Goal: Information Seeking & Learning: Learn about a topic

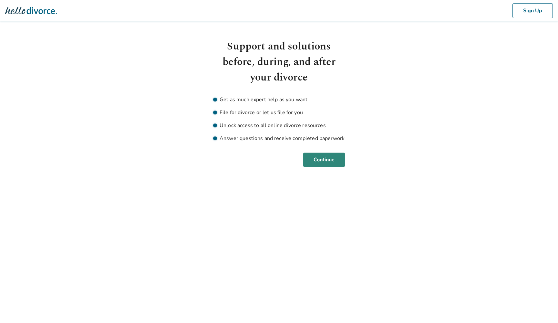
click at [338, 165] on button "Continue" at bounding box center [324, 160] width 42 height 14
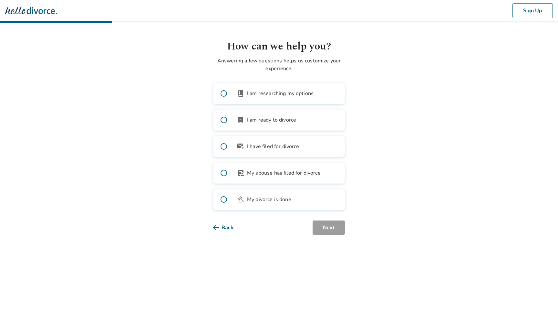
click at [319, 90] on label "book_2 I am researching my options" at bounding box center [279, 93] width 132 height 21
click at [302, 149] on label "outgoing_mail I have filed for divorce" at bounding box center [279, 146] width 132 height 21
click at [322, 233] on button "Next" at bounding box center [329, 227] width 32 height 14
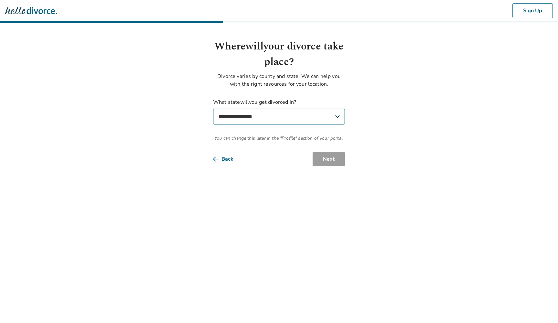
click at [325, 119] on select "**********" at bounding box center [279, 117] width 132 height 16
select select "**"
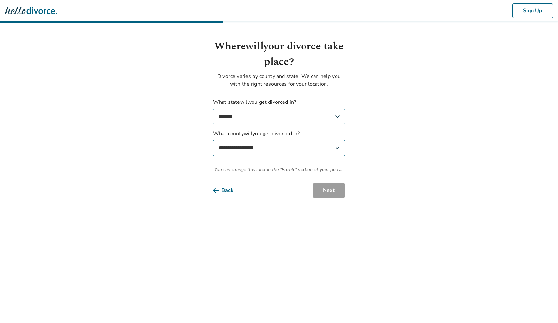
click at [302, 153] on select "**********" at bounding box center [279, 148] width 132 height 16
select select "**********"
click at [328, 197] on button "Next" at bounding box center [329, 190] width 32 height 14
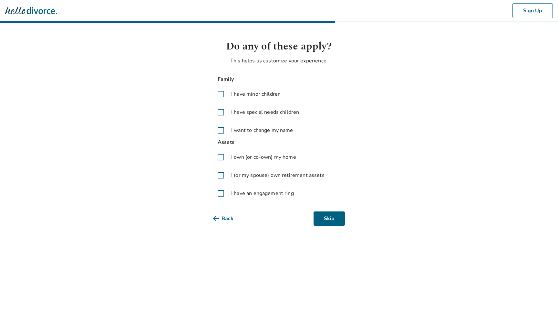
click at [221, 132] on span at bounding box center [221, 130] width 16 height 16
click at [324, 219] on button "Next" at bounding box center [329, 218] width 32 height 14
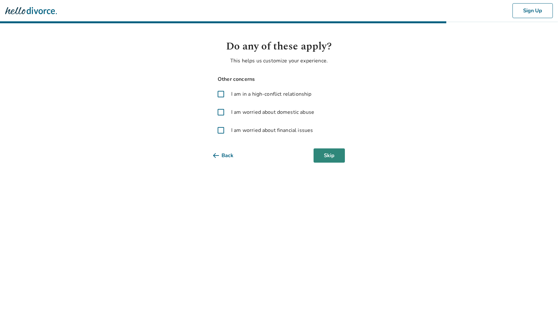
click at [332, 158] on button "Skip" at bounding box center [329, 155] width 31 height 14
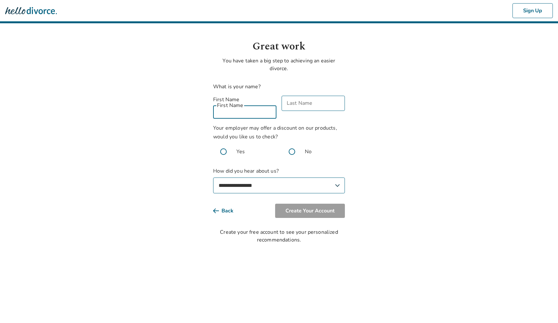
click at [260, 108] on input "First Name" at bounding box center [244, 110] width 63 height 15
type input "*****"
click at [314, 104] on input "Last Name" at bounding box center [313, 103] width 63 height 15
type input "*******"
click at [222, 143] on span at bounding box center [223, 151] width 21 height 21
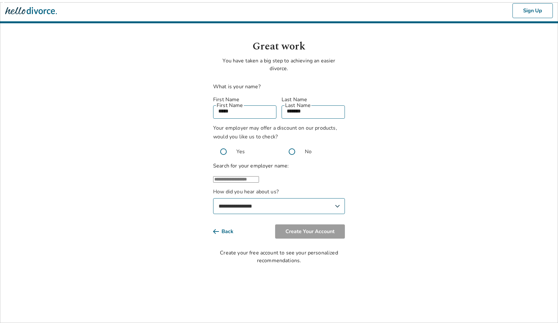
click at [227, 178] on input "text" at bounding box center [236, 179] width 46 height 6
click at [229, 200] on strong "CVS" at bounding box center [235, 202] width 12 height 7
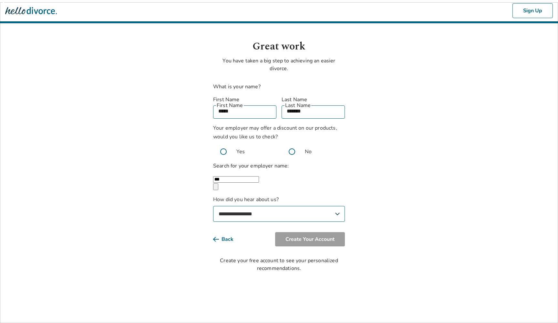
type input "**********"
click at [237, 211] on select "**********" at bounding box center [279, 214] width 132 height 16
select select "**********"
click at [303, 238] on button "Create Your Account" at bounding box center [310, 239] width 70 height 14
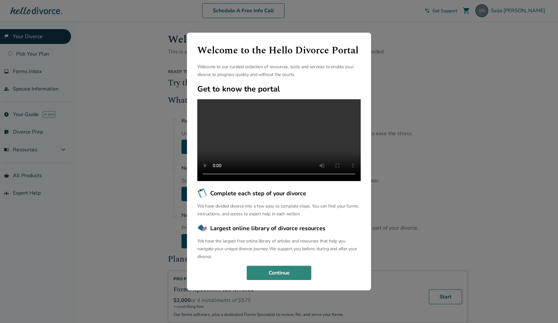
click at [299, 278] on button "Continue" at bounding box center [279, 273] width 65 height 14
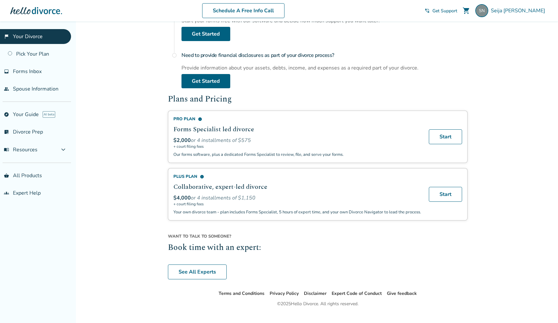
scroll to position [159, 0]
click at [28, 75] on link "inbox Forms Inbox" at bounding box center [35, 71] width 71 height 15
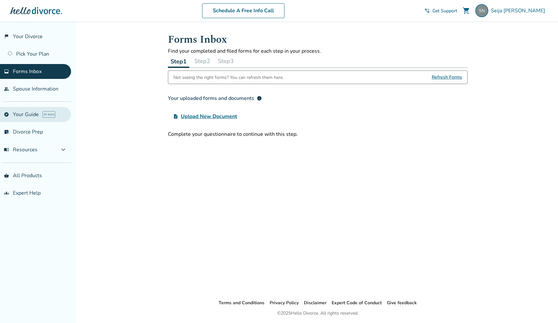
click at [20, 118] on link "explore Your Guide AI beta" at bounding box center [35, 114] width 71 height 15
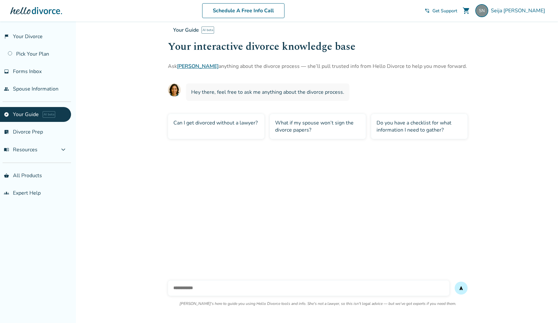
click at [202, 125] on div "Can I get divorced without a lawyer?" at bounding box center [216, 126] width 97 height 25
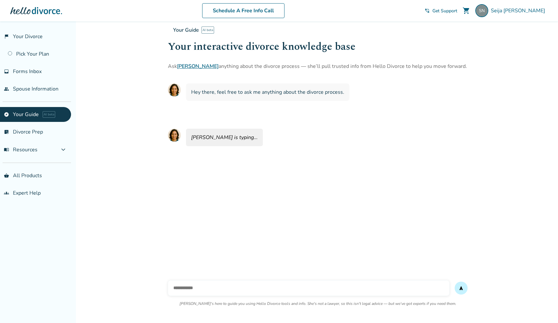
scroll to position [21, 0]
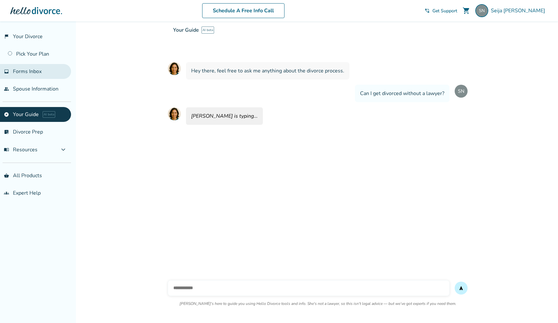
click at [34, 77] on link "inbox Forms Inbox" at bounding box center [35, 71] width 71 height 15
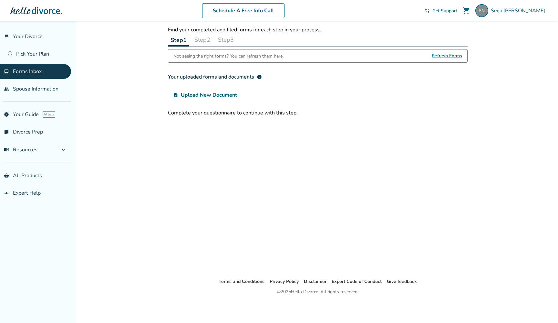
click at [204, 94] on span "Upload New Document" at bounding box center [209, 95] width 56 height 8
click at [0, 0] on input "upload_file Upload New Document" at bounding box center [0, 0] width 0 height 0
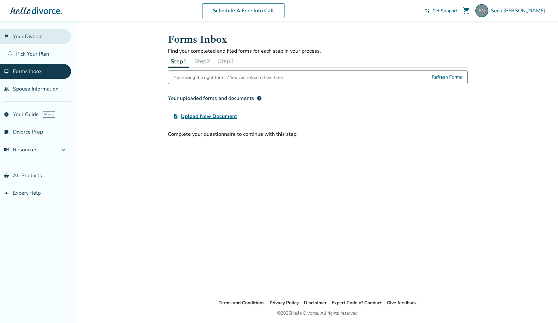
click at [43, 38] on link "flag_2 Your Divorce" at bounding box center [35, 36] width 71 height 15
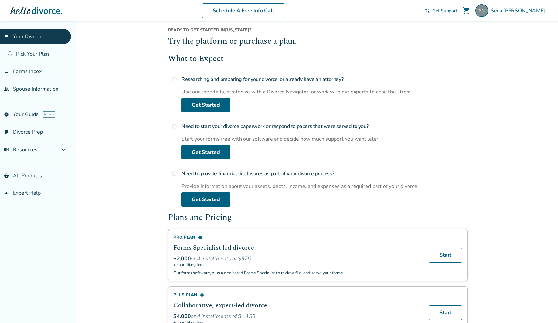
scroll to position [42, 0]
click at [194, 154] on link "Get Started" at bounding box center [206, 152] width 49 height 14
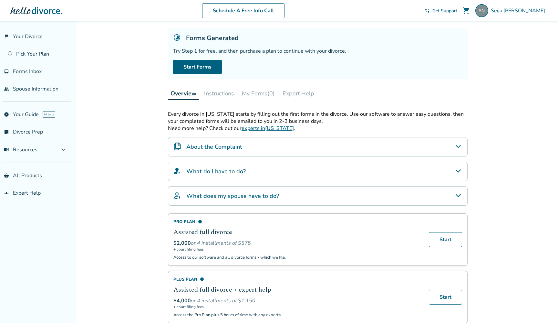
scroll to position [38, 0]
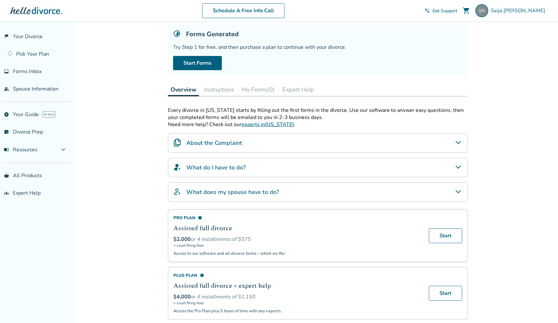
click at [452, 138] on div "About the Complaint" at bounding box center [318, 142] width 300 height 19
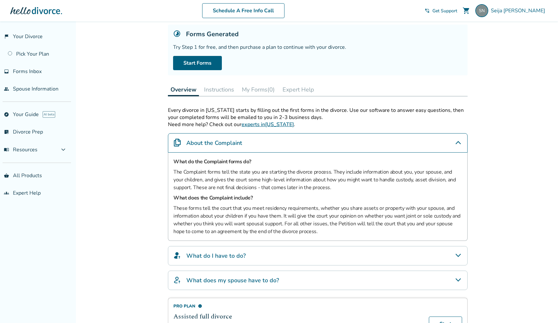
click at [452, 138] on div "About the Complaint" at bounding box center [318, 142] width 300 height 19
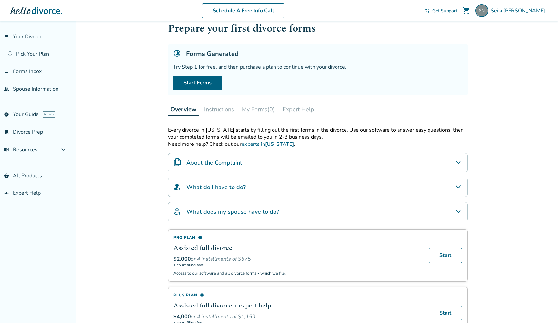
scroll to position [18, 0]
click at [226, 111] on button "Instructions" at bounding box center [219, 109] width 35 height 13
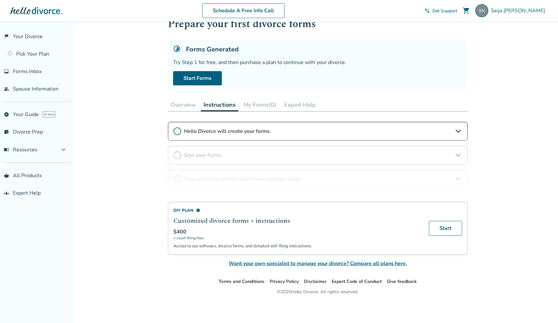
scroll to position [23, 0]
click at [461, 151] on div "DIY Plan info Customized divorce forms + instructions $400 + court filing fees …" at bounding box center [318, 194] width 300 height 145
click at [461, 154] on div "DIY Plan info Customized divorce forms + instructions $400 + court filing fees …" at bounding box center [318, 194] width 300 height 145
click at [174, 105] on button "Overview" at bounding box center [183, 104] width 30 height 13
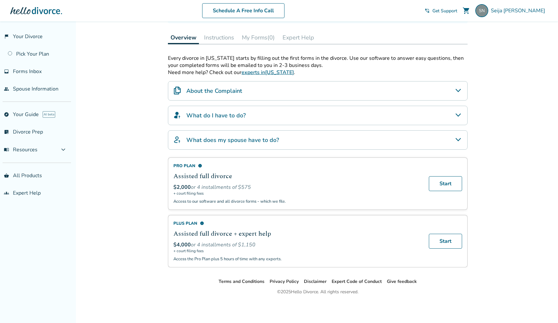
scroll to position [90, 0]
click at [463, 140] on div "What does my spouse have to do?" at bounding box center [318, 139] width 300 height 19
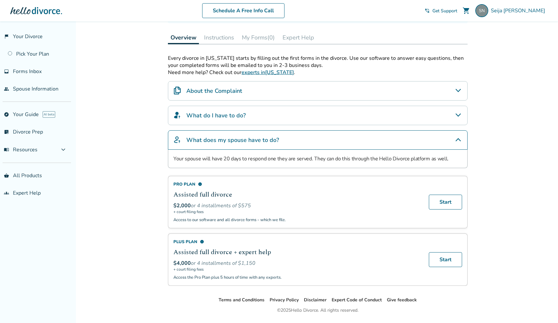
click at [463, 140] on div "What does my spouse have to do?" at bounding box center [318, 139] width 300 height 19
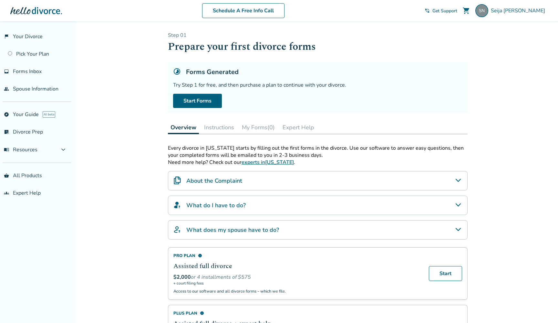
scroll to position [0, 0]
click at [36, 36] on link "flag_2 Your Divorce" at bounding box center [35, 36] width 71 height 15
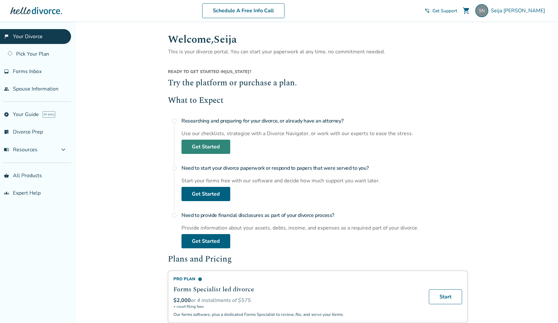
click at [207, 151] on link "Get Started" at bounding box center [206, 147] width 49 height 14
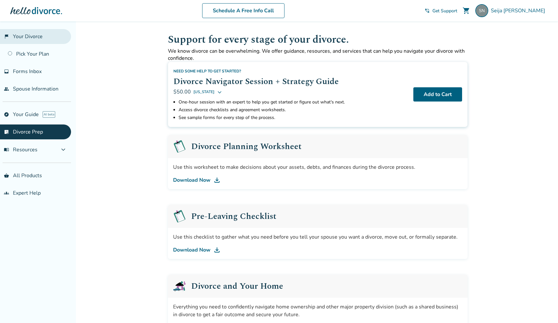
click at [35, 36] on link "flag_2 Your Divorce" at bounding box center [35, 36] width 71 height 15
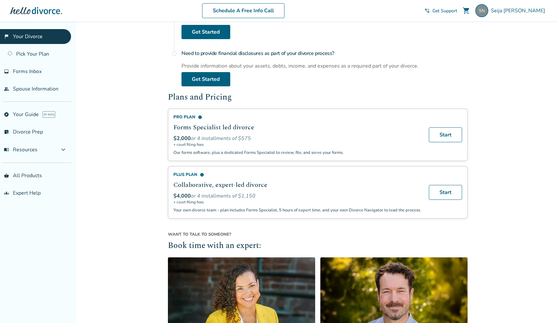
scroll to position [162, 0]
click at [452, 134] on link "Start" at bounding box center [445, 134] width 33 height 15
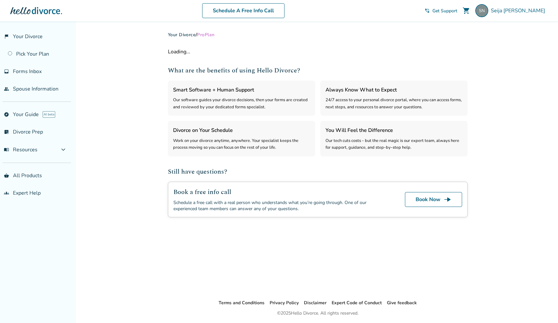
select select "***"
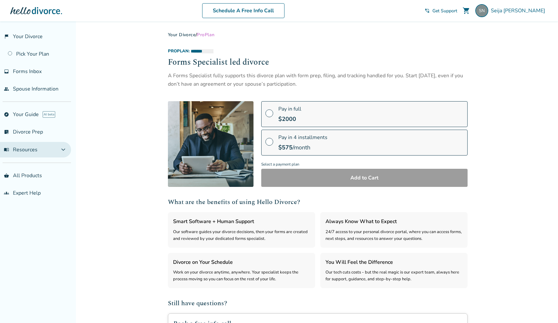
click at [67, 150] on span "expand_more" at bounding box center [63, 150] width 8 height 8
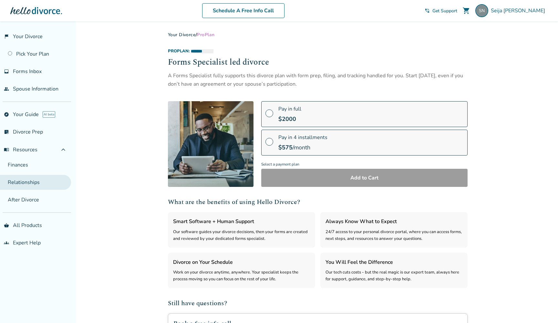
click at [44, 183] on link "Relationships" at bounding box center [35, 182] width 71 height 15
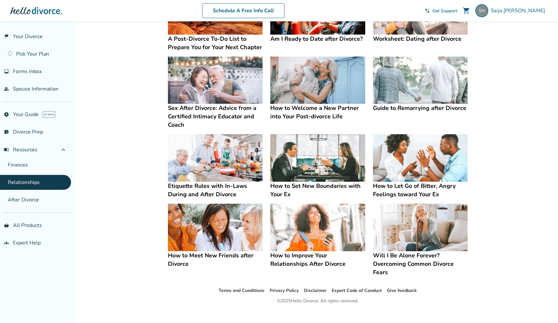
scroll to position [86, 0]
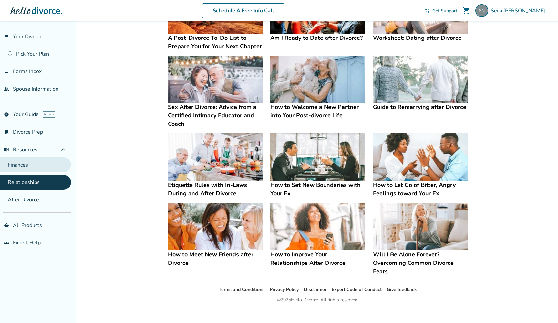
click at [15, 170] on link "Finances" at bounding box center [35, 164] width 71 height 15
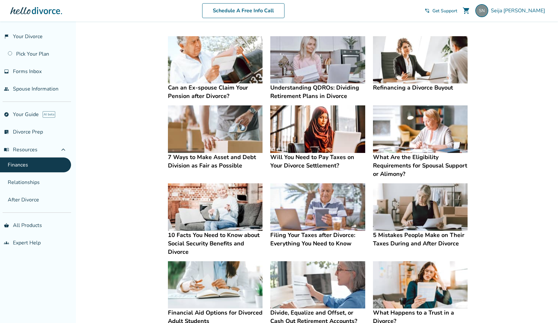
scroll to position [128, 0]
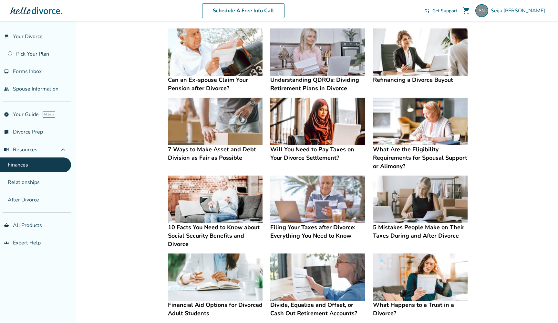
click at [411, 158] on h4 "What Are the Eligibility Requirements for Spousal Support or Alimony?" at bounding box center [420, 157] width 95 height 25
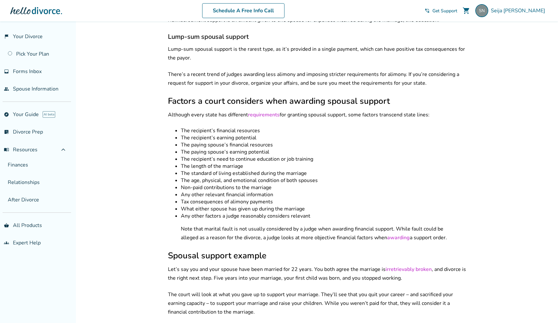
scroll to position [426, 0]
